Goal: Task Accomplishment & Management: Manage account settings

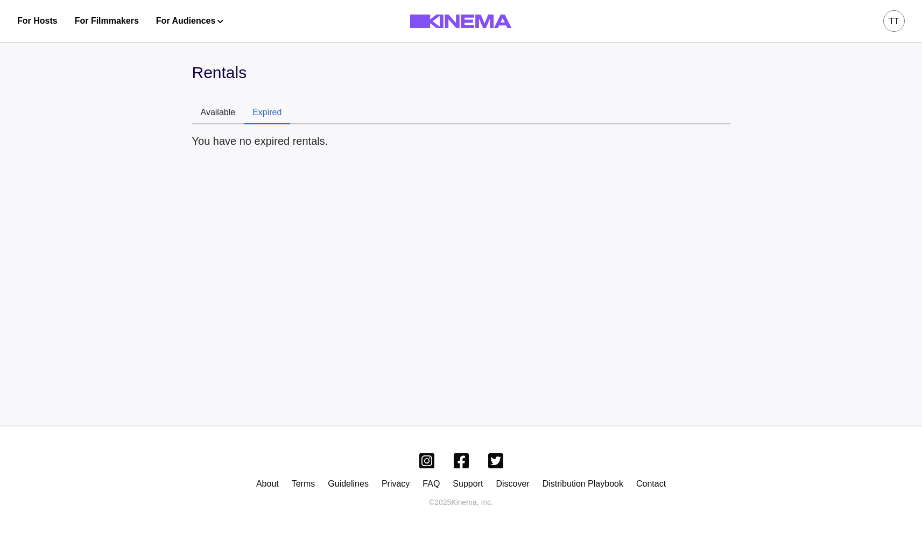
click at [260, 109] on button "Expired" at bounding box center [267, 113] width 46 height 23
click at [218, 115] on button "Available" at bounding box center [218, 113] width 52 height 23
click at [261, 109] on button "Expired" at bounding box center [267, 113] width 46 height 23
click at [225, 116] on button "Available" at bounding box center [218, 113] width 52 height 23
click at [888, 21] on div "tt" at bounding box center [895, 21] width 22 height 22
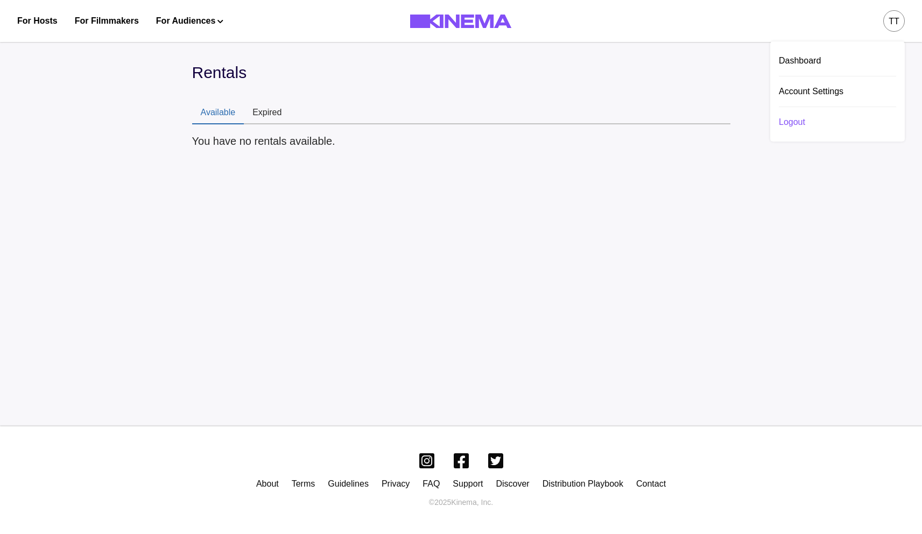
click at [823, 115] on div "Logout" at bounding box center [837, 122] width 117 height 30
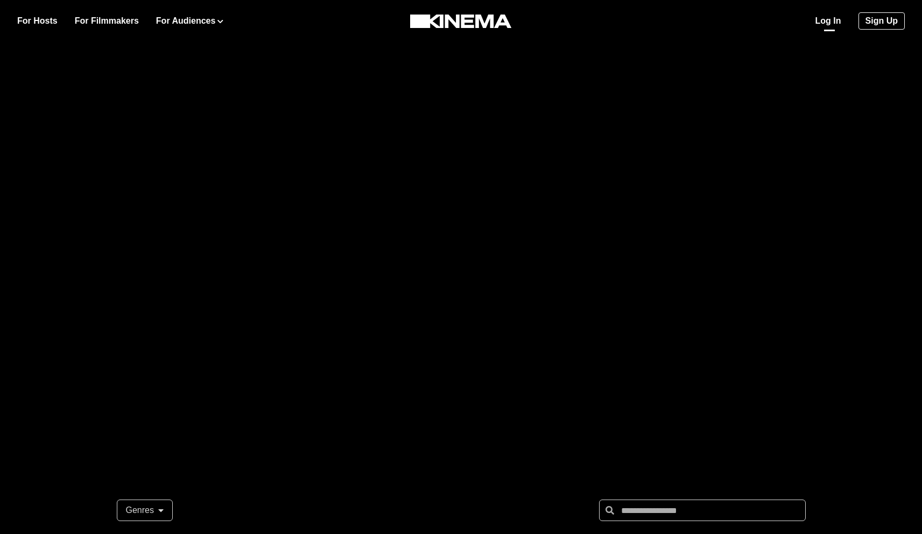
click at [837, 22] on link "Log In" at bounding box center [829, 21] width 26 height 13
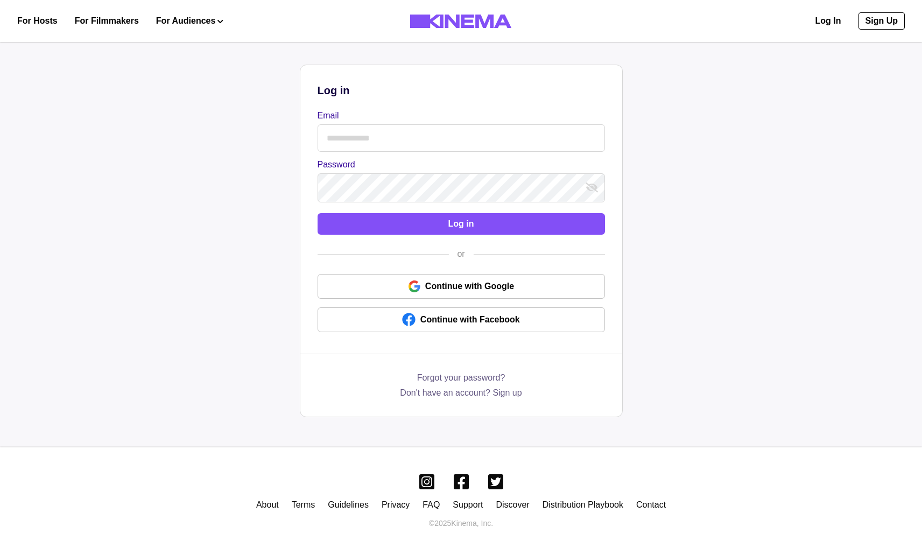
click at [367, 126] on input "Email" at bounding box center [462, 137] width 288 height 27
type input "**********"
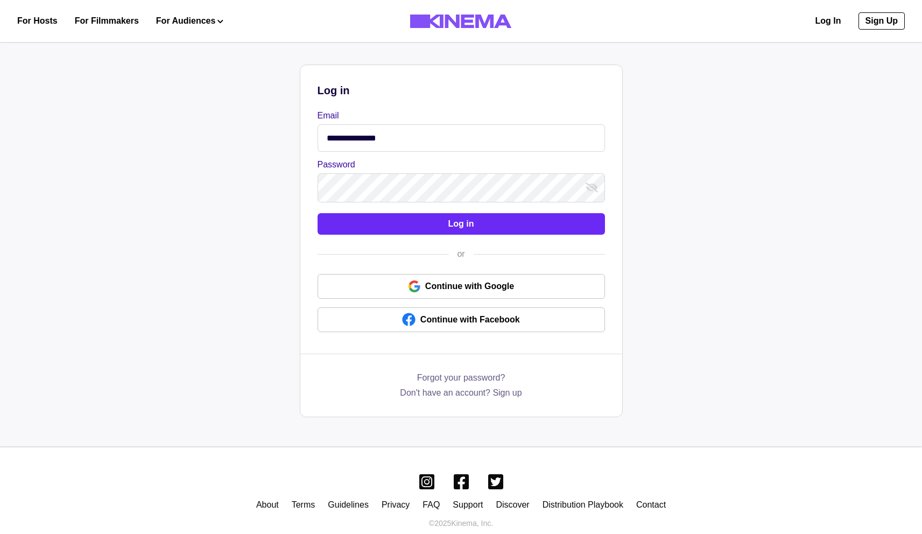
click at [416, 224] on button "Log in" at bounding box center [462, 224] width 288 height 22
